Goal: Check status: Check status

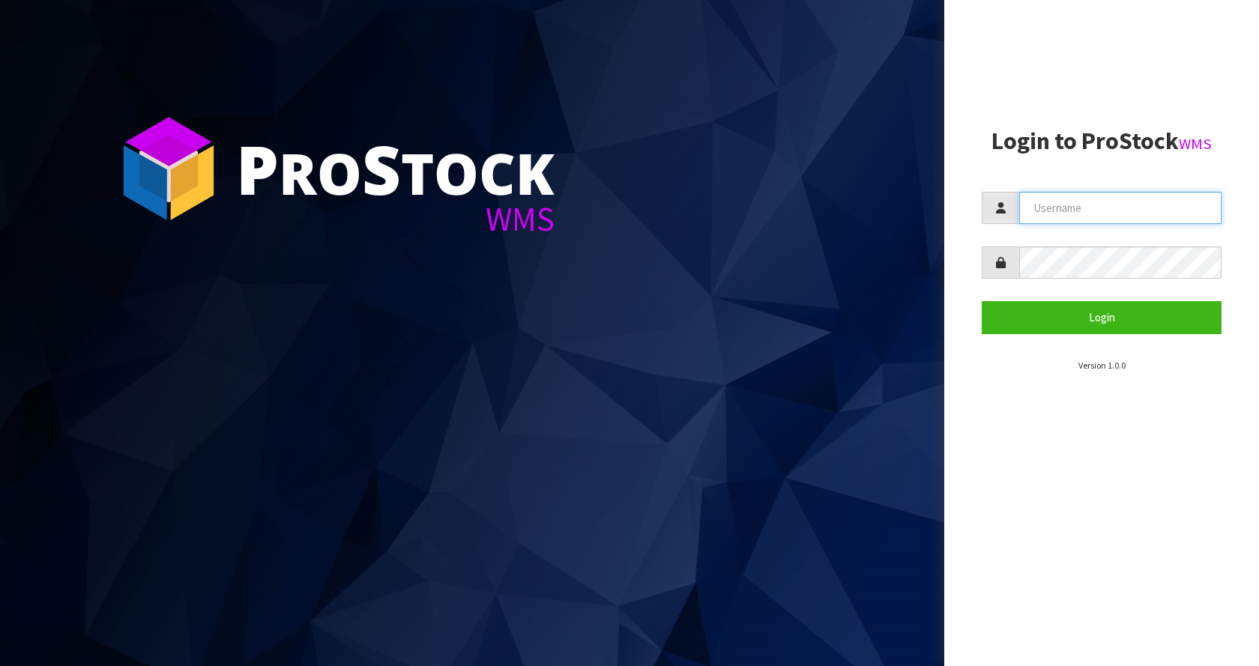
click at [1112, 215] on input "text" at bounding box center [1120, 208] width 202 height 32
type input "[EMAIL_ADDRESS][DOMAIN_NAME]"
click at [982, 301] on button "Login" at bounding box center [1102, 317] width 240 height 32
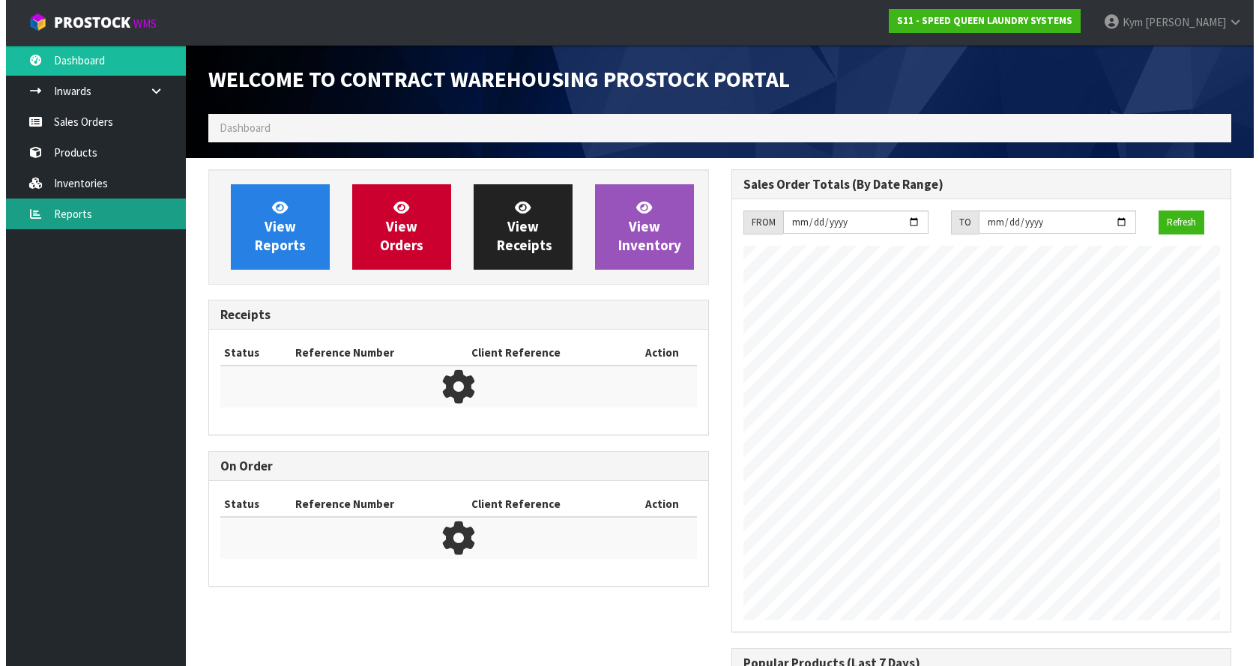
scroll to position [612, 522]
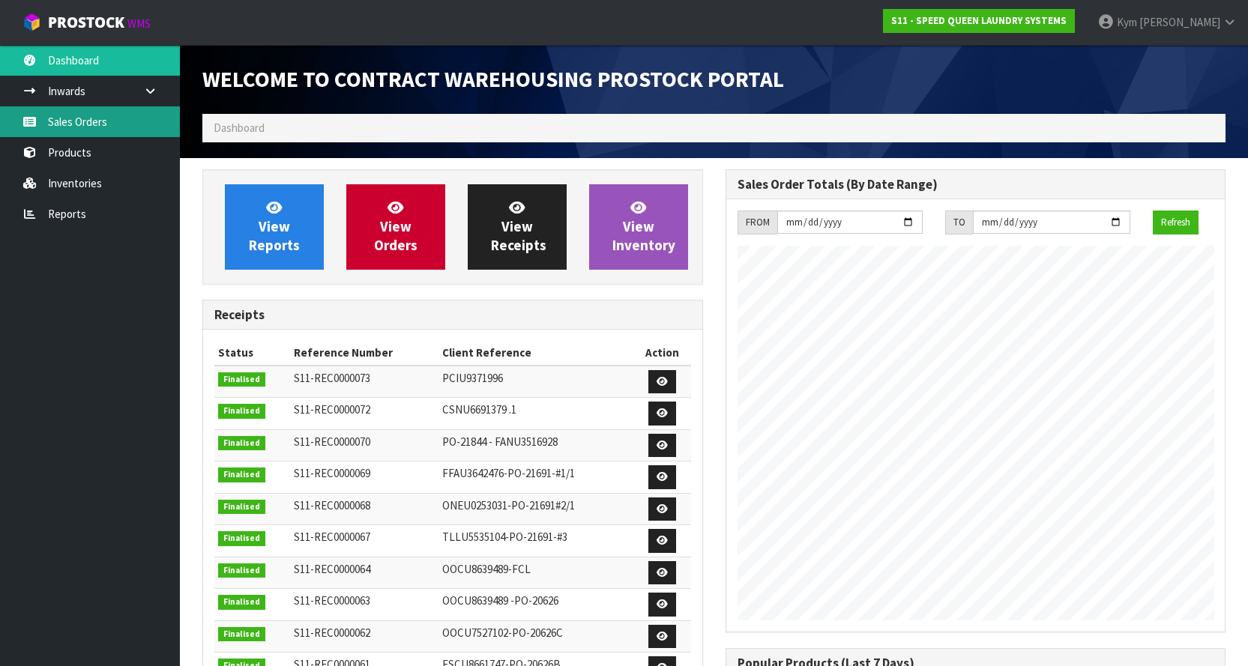
click at [79, 127] on link "Sales Orders" at bounding box center [90, 121] width 180 height 31
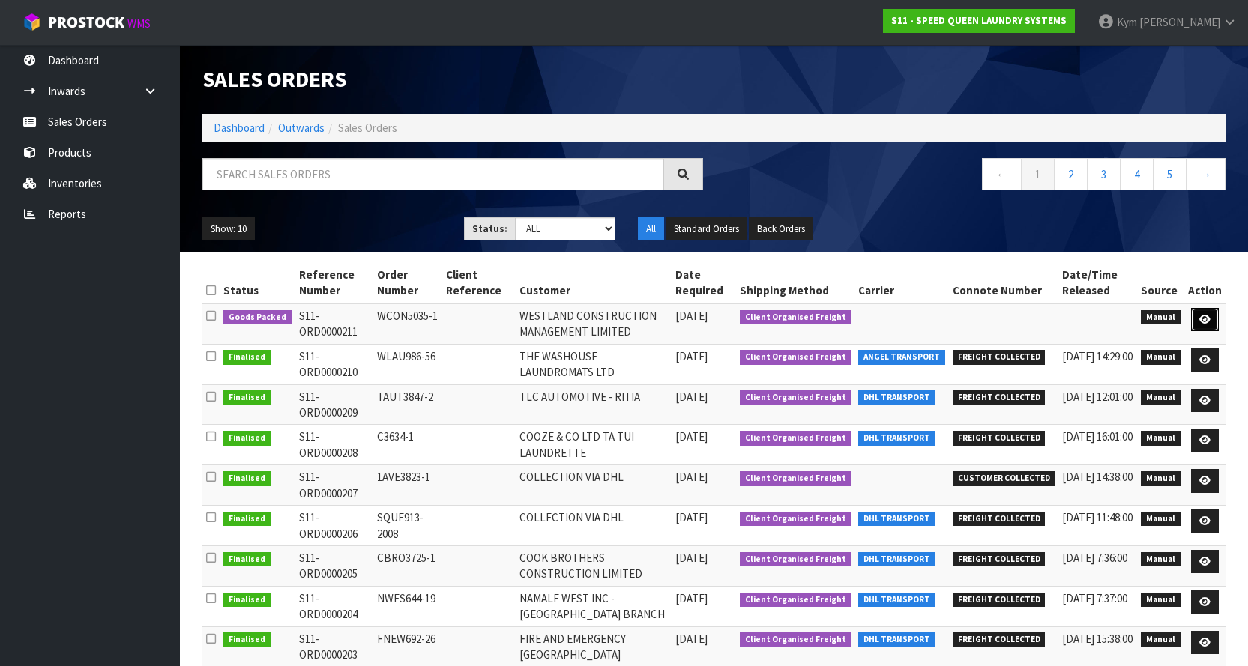
click at [1205, 315] on icon at bounding box center [1204, 320] width 11 height 10
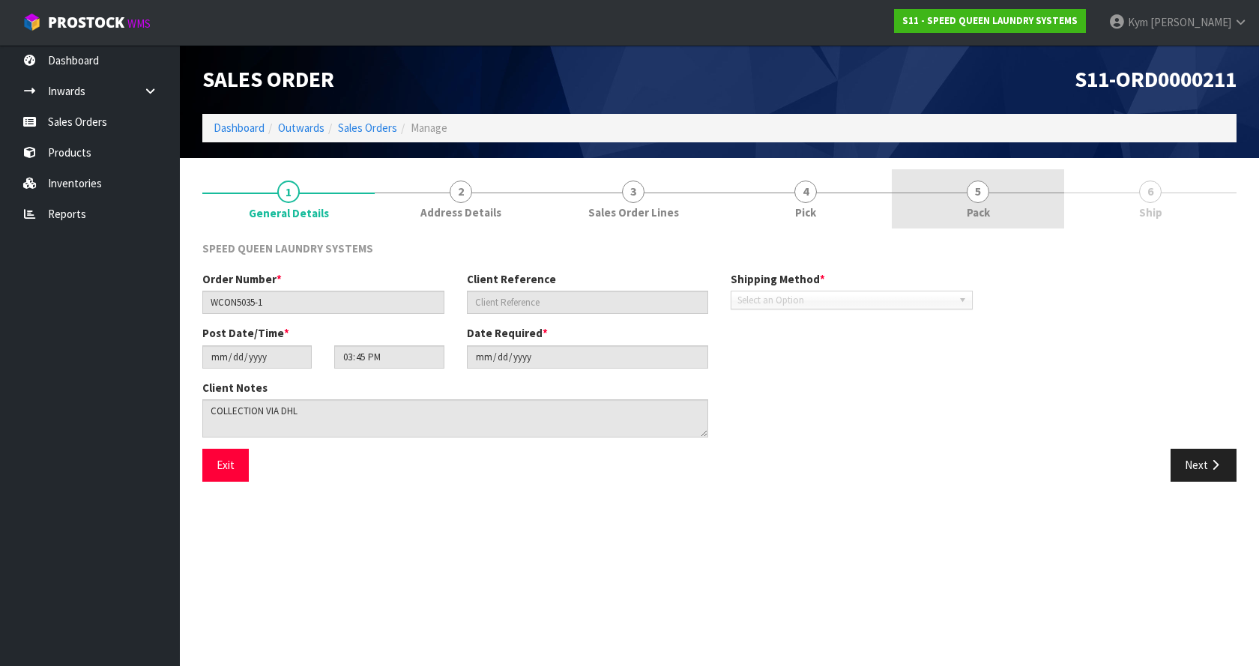
click at [971, 188] on span "5" at bounding box center [978, 192] width 22 height 22
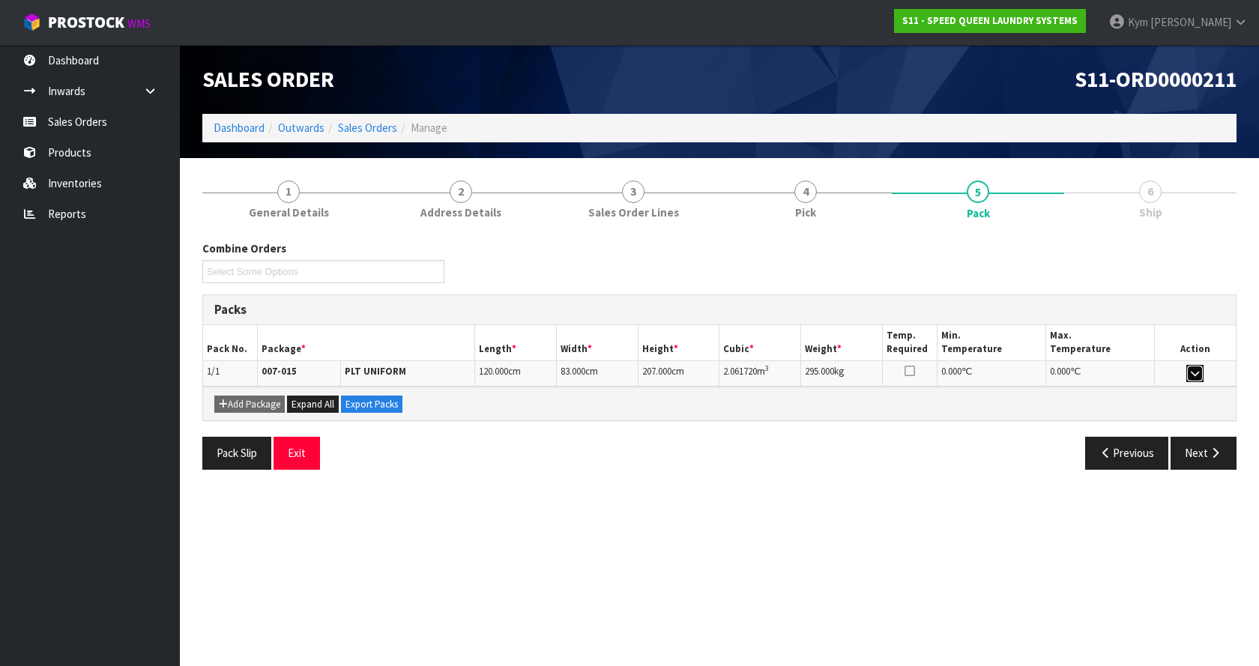
click at [1194, 379] on button "button" at bounding box center [1194, 374] width 17 height 18
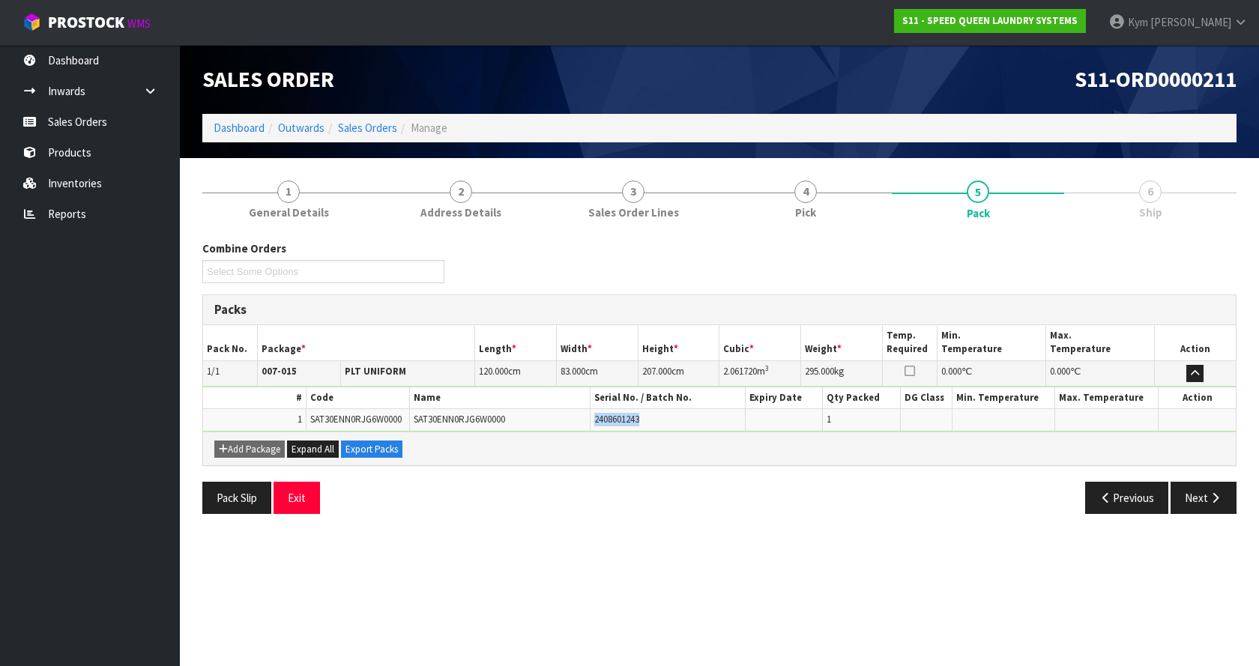
drag, startPoint x: 651, startPoint y: 421, endPoint x: 570, endPoint y: 423, distance: 80.2
click at [570, 423] on tr "1 SAT30ENN0RJG6W0000 SAT30ENN0RJG6W0000 2408601243 1" at bounding box center [719, 420] width 1033 height 22
copy tr "2408601243"
